Goal: Transaction & Acquisition: Book appointment/travel/reservation

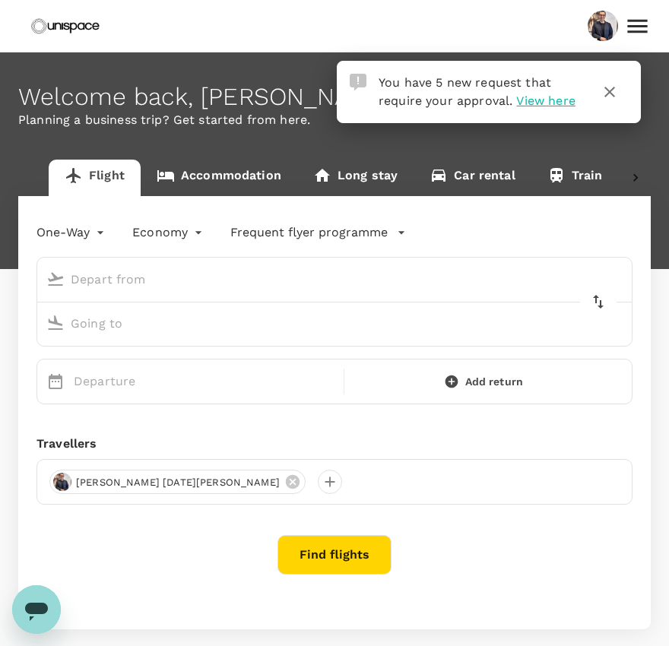
type input "roundtrip"
type input "Singapore Changi (SIN)"
type input "Chhatrapati Shivaji Intl (BOM)"
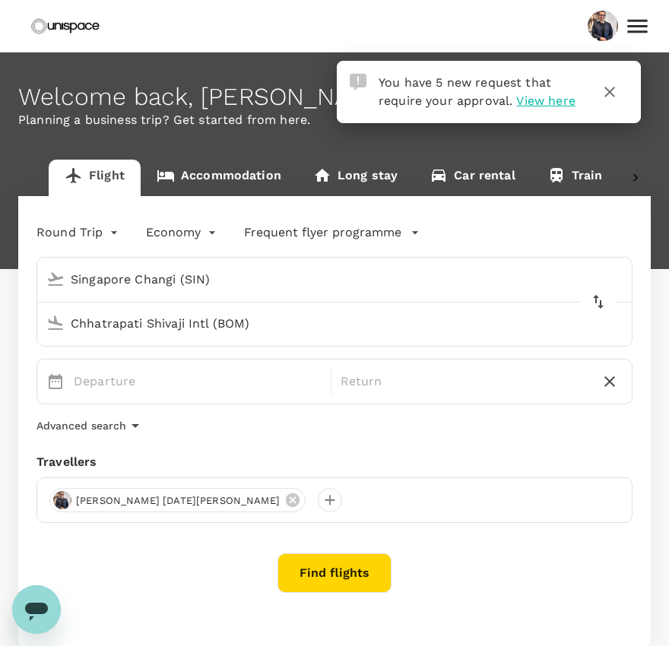
click at [540, 101] on span "View here" at bounding box center [545, 100] width 59 height 14
